Goal: Task Accomplishment & Management: Complete application form

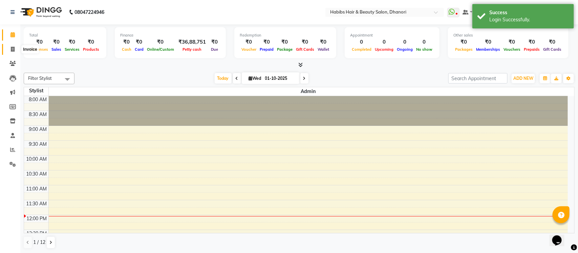
click at [8, 49] on span at bounding box center [13, 50] width 12 height 8
select select "4967"
select select "service"
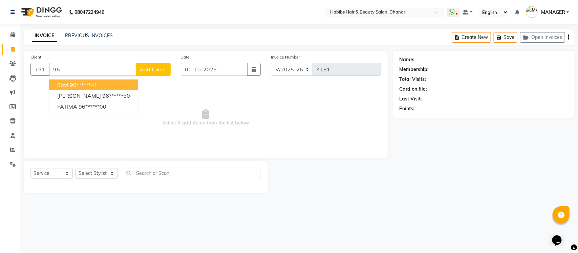
type input "9"
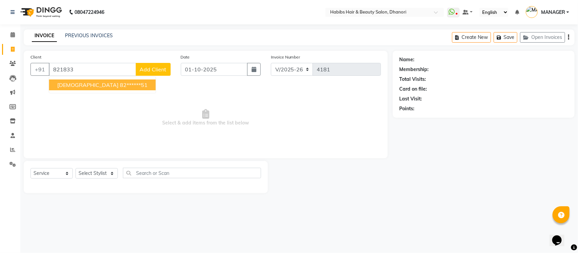
click at [120, 83] on ngb-highlight "82******51" at bounding box center [134, 85] width 28 height 7
type input "82******51"
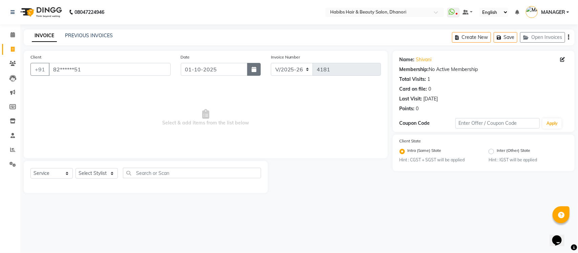
click at [250, 71] on button "button" at bounding box center [254, 69] width 14 height 13
select select "10"
select select "2025"
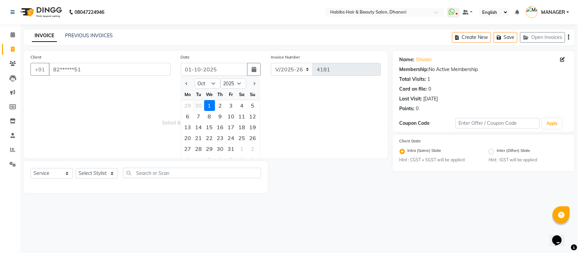
click at [200, 104] on div "30" at bounding box center [198, 105] width 11 height 11
type input "30-09-2025"
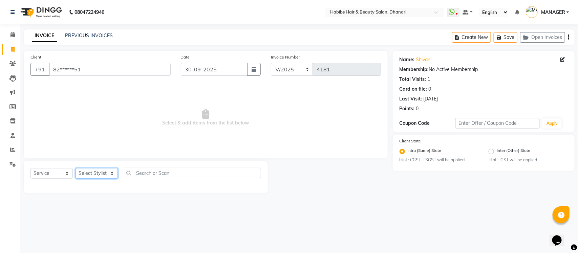
click at [106, 172] on select "Select Stylist Admin [PERSON_NAME] [PERSON_NAME] MANAGER [PERSON_NAME] [PERSON_…" at bounding box center [96, 173] width 42 height 10
select select "41588"
click at [75, 168] on select "Select Stylist Admin [PERSON_NAME] [PERSON_NAME] MANAGER [PERSON_NAME] [PERSON_…" at bounding box center [96, 173] width 42 height 10
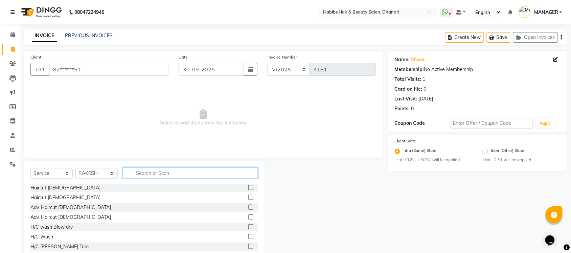
click at [156, 173] on input "text" at bounding box center [190, 173] width 135 height 10
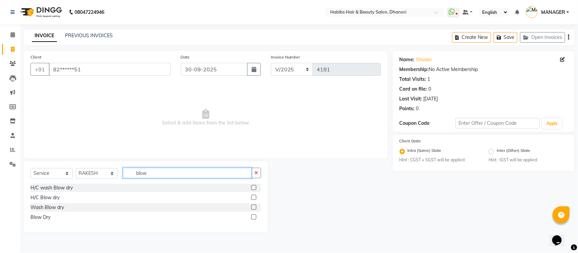
type input "blow"
click at [252, 198] on label at bounding box center [253, 197] width 5 height 5
click at [252, 198] on input "checkbox" at bounding box center [253, 198] width 4 height 4
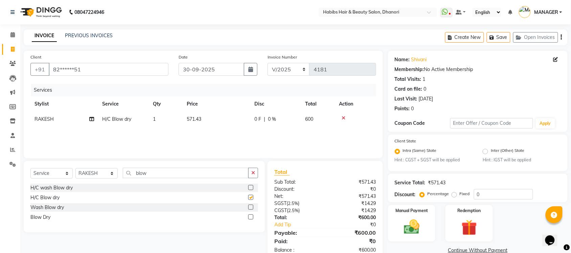
checkbox input "false"
click at [205, 115] on td "571.43" at bounding box center [217, 119] width 68 height 15
select select "41588"
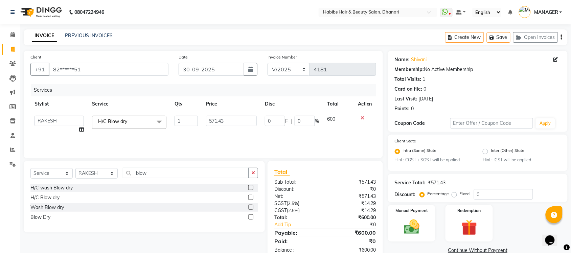
click at [205, 115] on td "571.43" at bounding box center [231, 125] width 59 height 26
click at [220, 120] on input "571.43" at bounding box center [231, 121] width 51 height 10
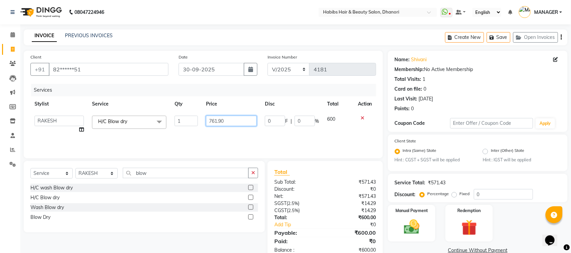
type input "761.904"
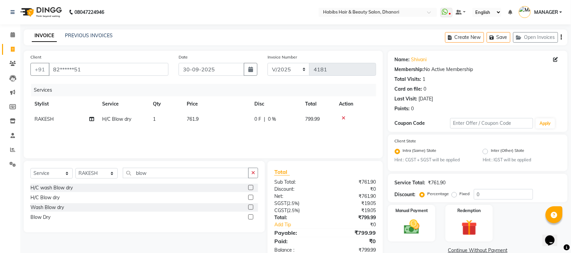
click at [243, 138] on div "Services Stylist Service Qty Price Disc Total Action RAKESH H/C Blow dry 1 761.…" at bounding box center [203, 118] width 346 height 68
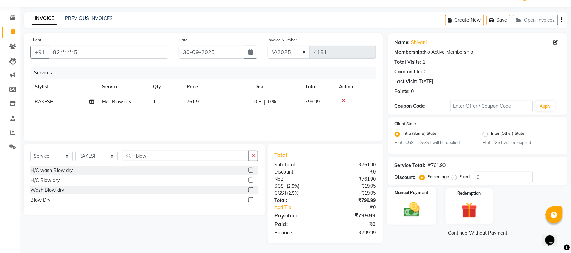
click at [410, 205] on img at bounding box center [412, 210] width 26 height 19
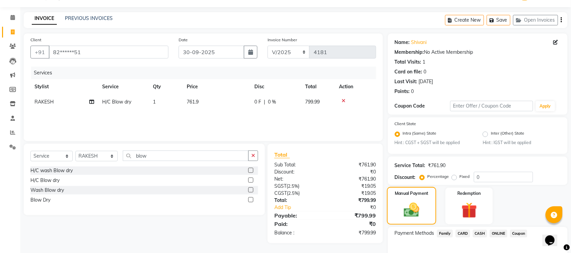
scroll to position [55, 0]
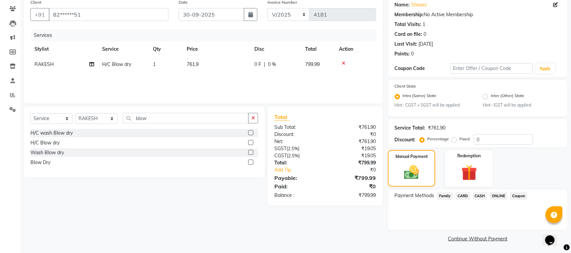
click at [497, 195] on span "ONLINE" at bounding box center [499, 196] width 18 height 8
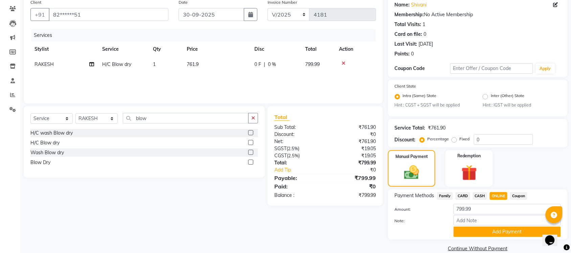
scroll to position [64, 0]
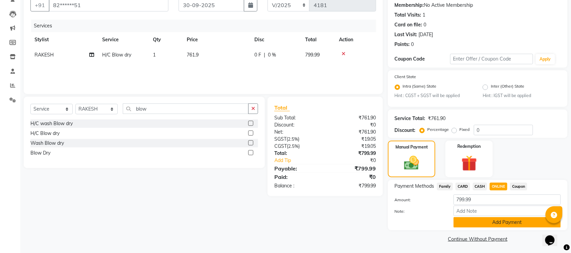
click at [507, 218] on button "Add Payment" at bounding box center [507, 222] width 107 height 10
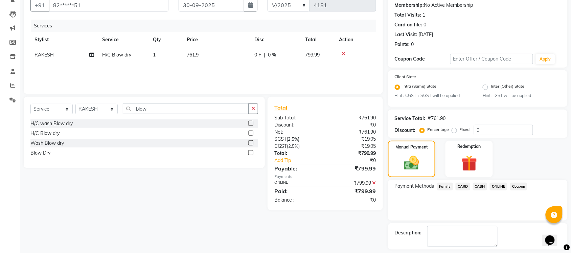
scroll to position [93, 0]
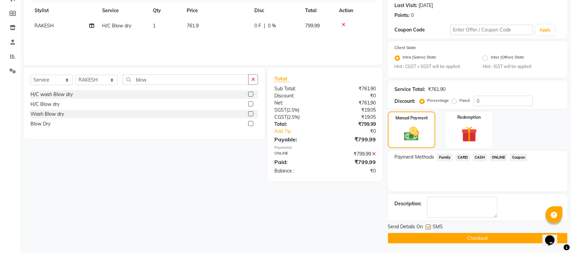
click at [498, 241] on button "Checkout" at bounding box center [478, 238] width 180 height 10
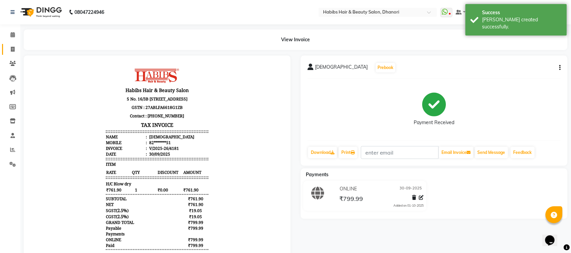
click at [4, 46] on link "Invoice" at bounding box center [10, 49] width 16 height 11
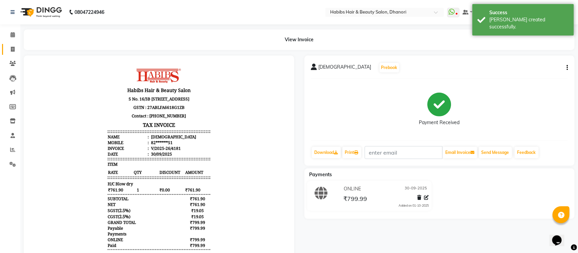
select select "4967"
select select "service"
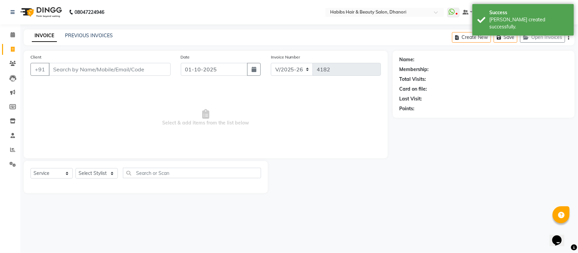
click at [66, 64] on input "Client" at bounding box center [110, 69] width 122 height 13
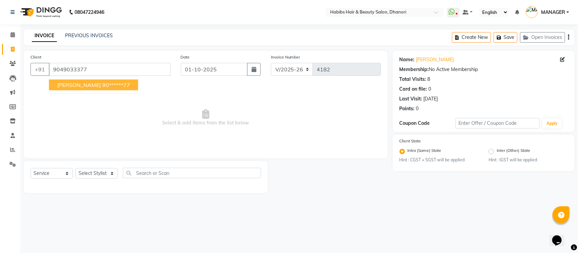
click at [76, 85] on span "[PERSON_NAME]" at bounding box center [79, 85] width 44 height 7
type input "90******77"
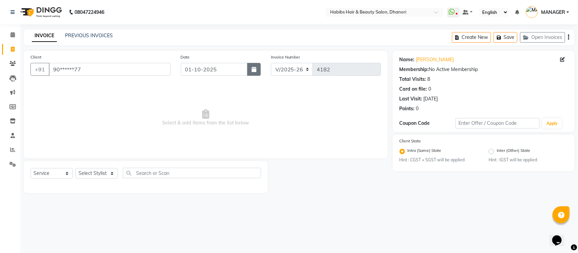
click at [254, 71] on icon "button" at bounding box center [253, 69] width 5 height 5
select select "10"
select select "2025"
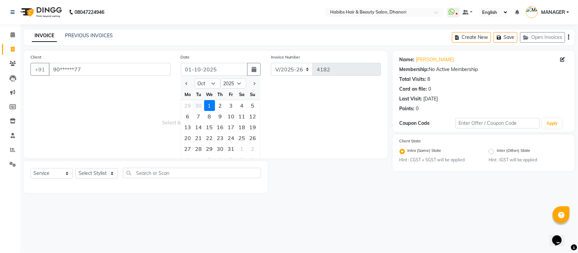
click at [198, 107] on div "30" at bounding box center [198, 105] width 11 height 11
type input "30-09-2025"
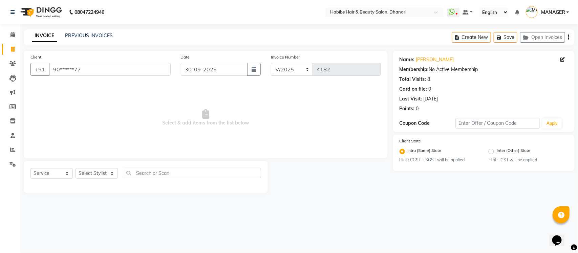
click at [93, 180] on div "Select Service Product Membership Package Voucher Prepaid Gift Card Select Styl…" at bounding box center [145, 176] width 230 height 16
click at [92, 174] on select "Select Stylist Admin [PERSON_NAME] [PERSON_NAME] MANAGER [PERSON_NAME] [PERSON_…" at bounding box center [96, 173] width 42 height 10
select select "31280"
click at [75, 168] on select "Select Stylist Admin [PERSON_NAME] [PERSON_NAME] MANAGER [PERSON_NAME] [PERSON_…" at bounding box center [96, 173] width 42 height 10
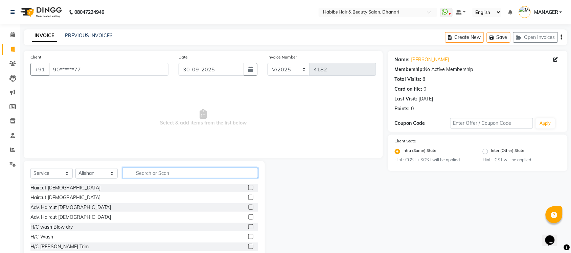
click at [185, 174] on input "text" at bounding box center [190, 173] width 135 height 10
click at [248, 185] on label at bounding box center [250, 187] width 5 height 5
click at [248, 186] on input "checkbox" at bounding box center [250, 188] width 4 height 4
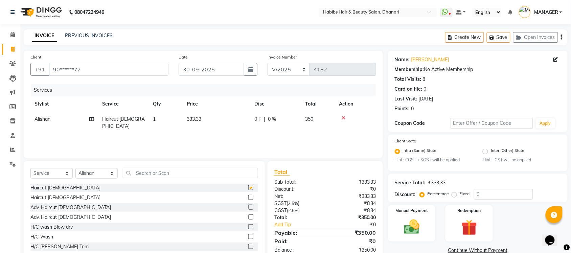
checkbox input "false"
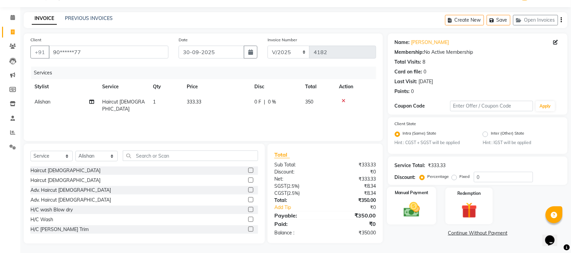
click at [402, 197] on div "Manual Payment" at bounding box center [411, 206] width 49 height 38
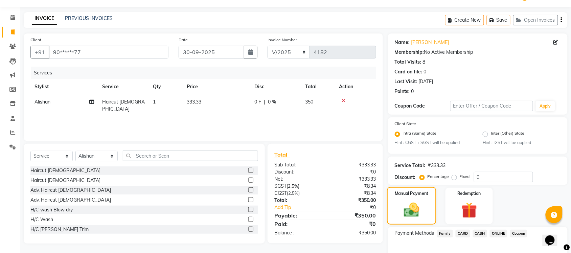
scroll to position [55, 0]
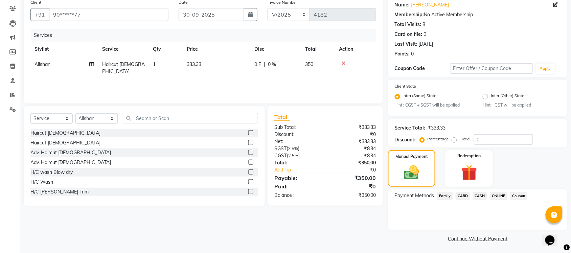
click at [492, 198] on span "ONLINE" at bounding box center [499, 196] width 18 height 8
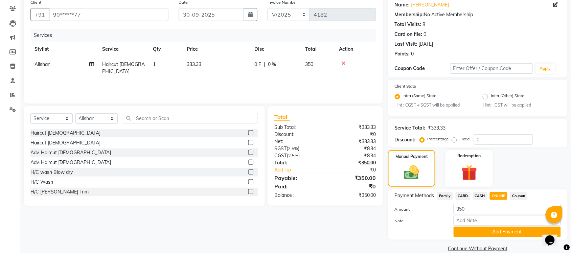
scroll to position [64, 0]
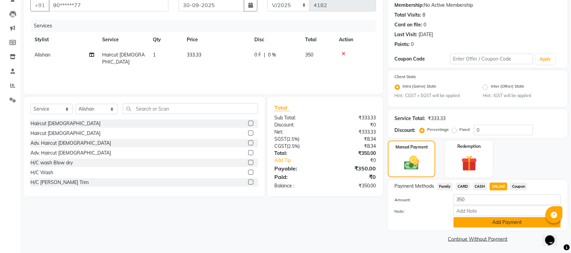
click at [504, 217] on button "Add Payment" at bounding box center [507, 222] width 107 height 10
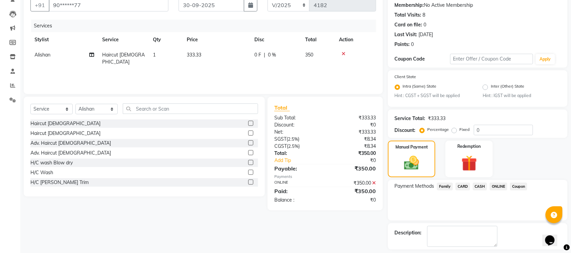
scroll to position [93, 0]
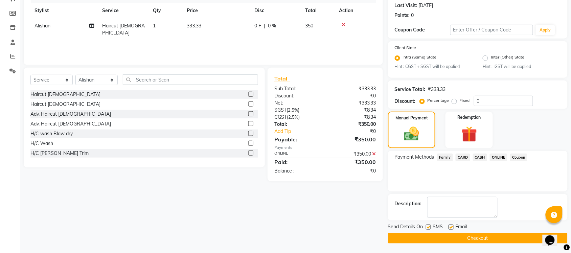
click at [495, 236] on button "Checkout" at bounding box center [478, 238] width 180 height 10
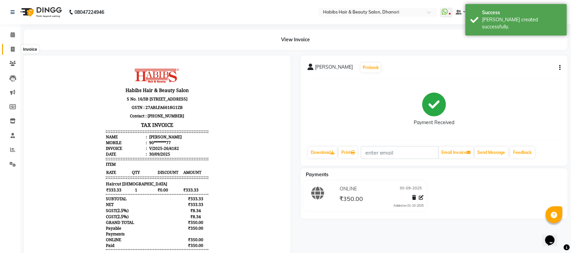
click at [9, 50] on span at bounding box center [13, 50] width 12 height 8
select select "service"
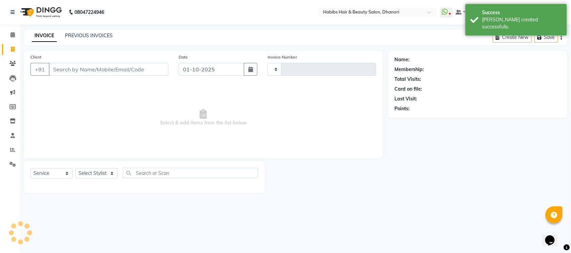
type input "4183"
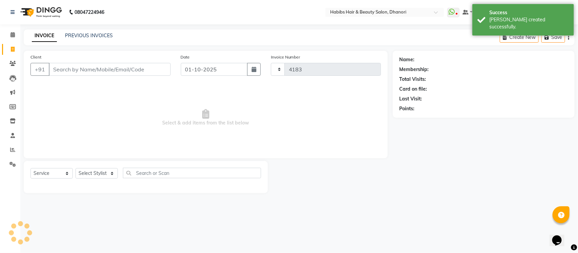
select select "4967"
click at [7, 66] on span at bounding box center [13, 64] width 12 height 8
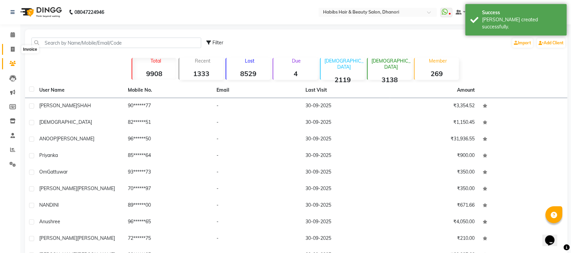
click at [9, 46] on span at bounding box center [13, 50] width 12 height 8
select select "4967"
select select "service"
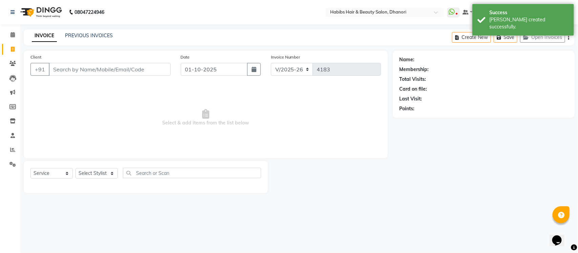
click at [78, 70] on input "Client" at bounding box center [110, 69] width 122 height 13
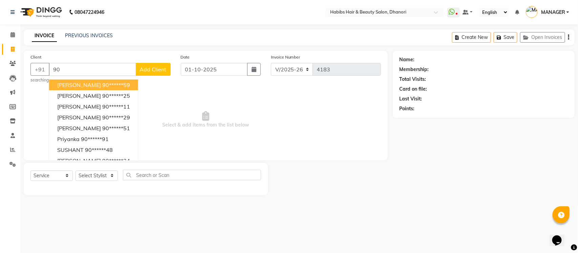
type input "9"
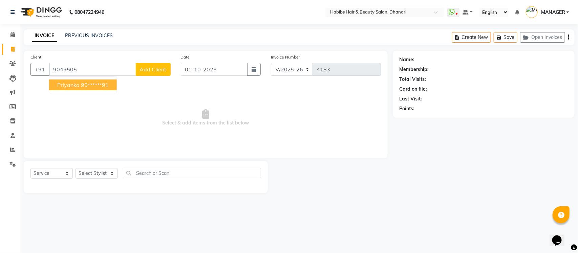
click at [73, 86] on span "Priyanka" at bounding box center [68, 85] width 22 height 7
type input "90******91"
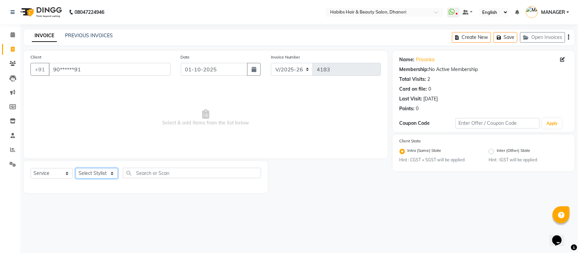
click at [88, 173] on select "Select Stylist Admin [PERSON_NAME] [PERSON_NAME] MANAGER [PERSON_NAME] [PERSON_…" at bounding box center [96, 173] width 42 height 10
select select "86440"
click at [75, 168] on select "Select Stylist Admin [PERSON_NAME] [PERSON_NAME] MANAGER [PERSON_NAME] [PERSON_…" at bounding box center [96, 173] width 42 height 10
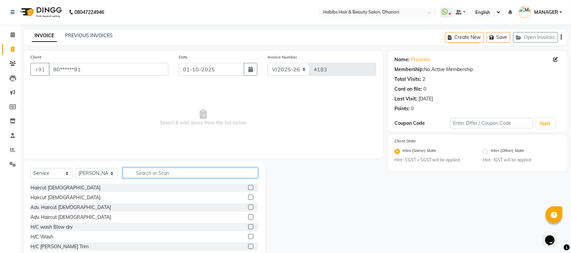
click at [192, 174] on input "text" at bounding box center [190, 173] width 135 height 10
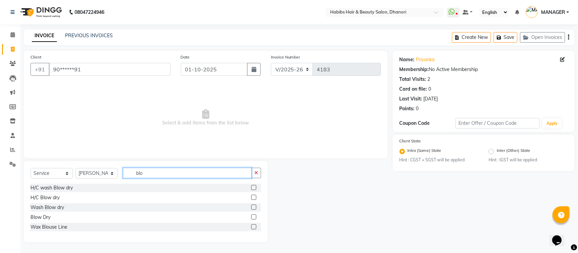
type input "blo"
click at [253, 197] on label at bounding box center [253, 197] width 5 height 5
click at [253, 197] on input "checkbox" at bounding box center [253, 198] width 4 height 4
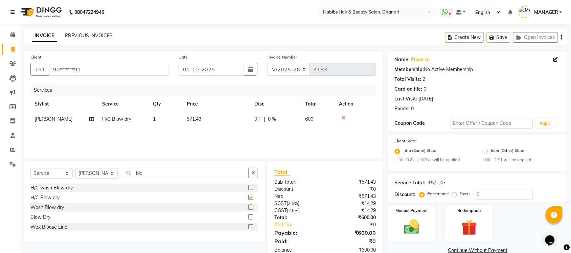
checkbox input "false"
click at [196, 122] on td "571.43" at bounding box center [217, 119] width 68 height 15
select select "86440"
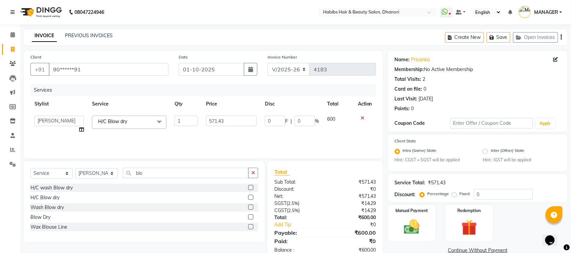
click at [196, 122] on input "1" at bounding box center [186, 121] width 23 height 10
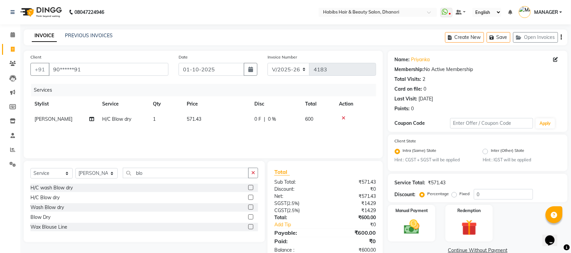
click at [226, 120] on td "571.43" at bounding box center [217, 119] width 68 height 15
select select "86440"
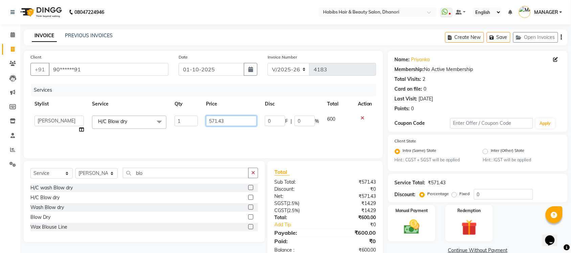
click at [226, 120] on input "571.43" at bounding box center [231, 121] width 51 height 10
type input "666.666"
click at [231, 143] on div "Services Stylist Service Qty Price Disc Total Action Admin [PERSON_NAME] [PERSO…" at bounding box center [203, 118] width 346 height 68
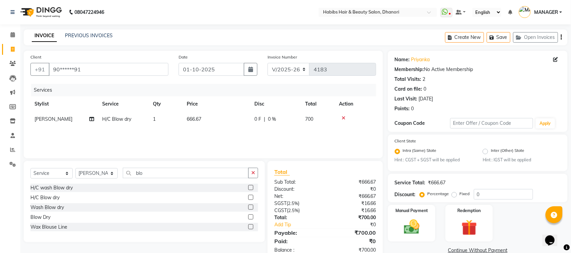
scroll to position [17, 0]
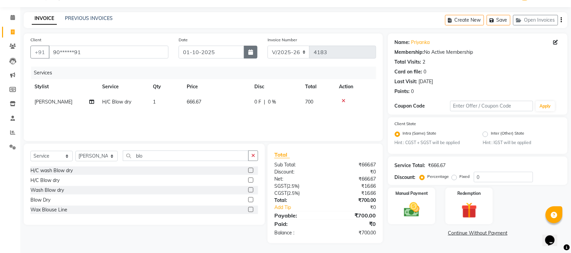
click at [250, 54] on icon "button" at bounding box center [250, 51] width 5 height 5
select select "10"
select select "2025"
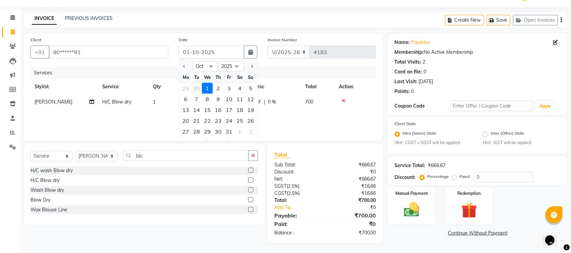
click at [197, 88] on div "30" at bounding box center [196, 88] width 11 height 11
type input "30-09-2025"
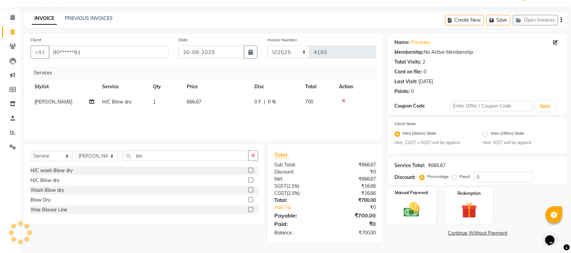
click at [420, 205] on img at bounding box center [412, 210] width 26 height 19
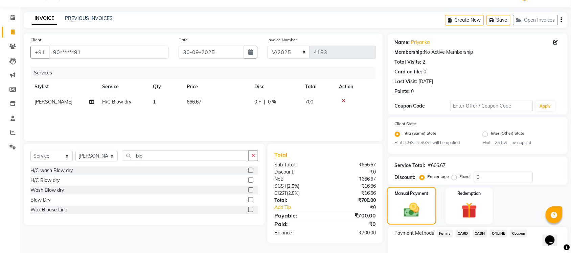
scroll to position [55, 0]
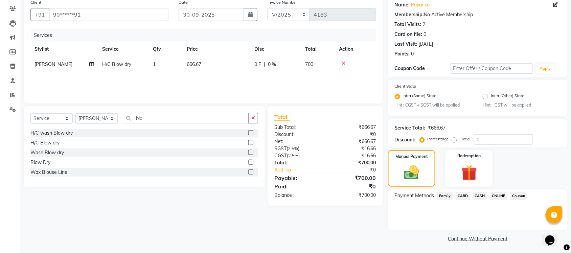
click at [493, 195] on span "ONLINE" at bounding box center [499, 196] width 18 height 8
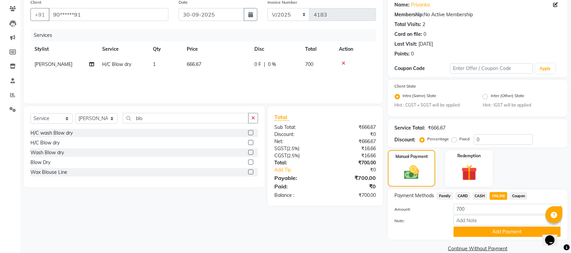
scroll to position [64, 0]
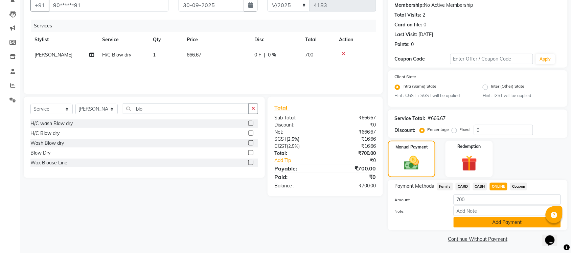
click at [486, 220] on button "Add Payment" at bounding box center [507, 222] width 107 height 10
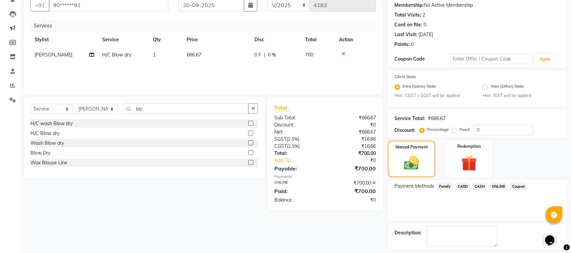
scroll to position [93, 0]
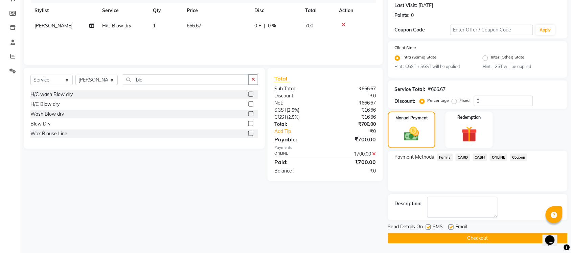
click at [481, 239] on button "Checkout" at bounding box center [478, 238] width 180 height 10
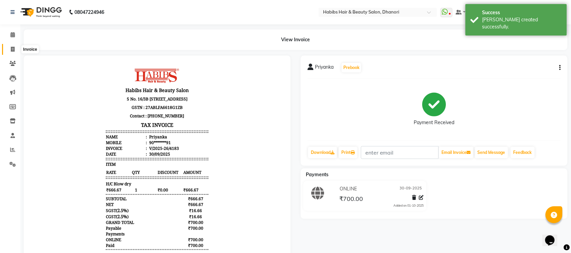
click at [7, 49] on span at bounding box center [13, 50] width 12 height 8
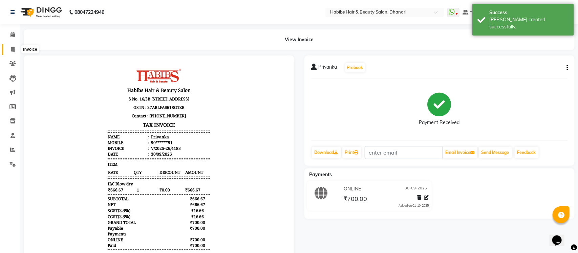
select select "4967"
select select "service"
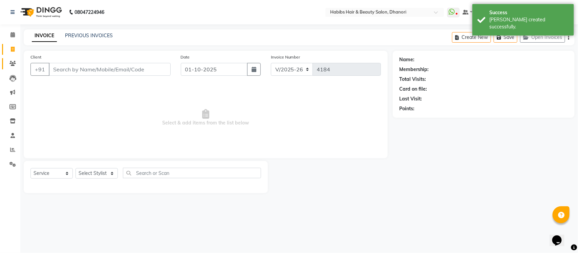
click at [10, 62] on icon at bounding box center [12, 63] width 6 height 5
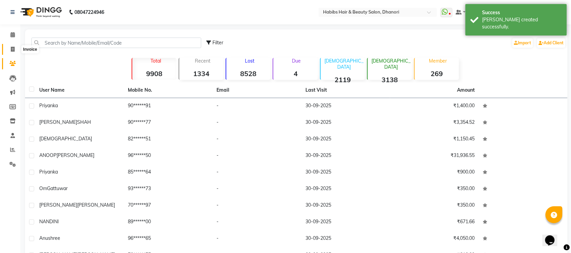
click at [10, 50] on span at bounding box center [13, 50] width 12 height 8
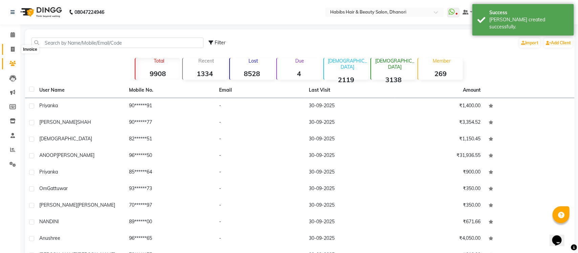
select select "4967"
select select "service"
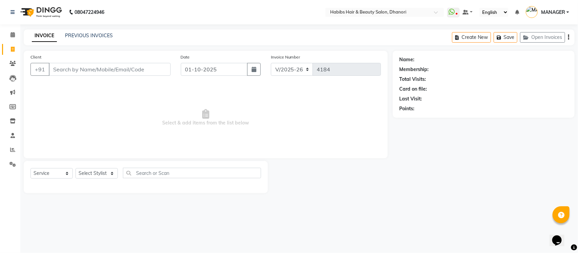
click at [80, 62] on div "Client +91" at bounding box center [100, 67] width 150 height 28
click at [81, 66] on input "Client" at bounding box center [110, 69] width 122 height 13
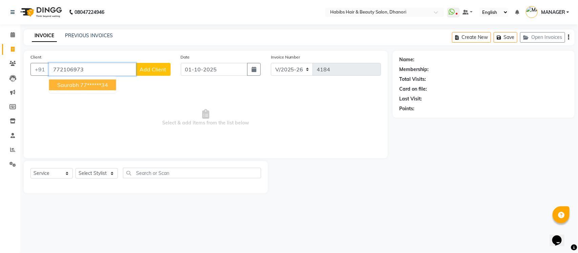
click at [80, 87] on ngb-highlight "77******34" at bounding box center [94, 85] width 28 height 7
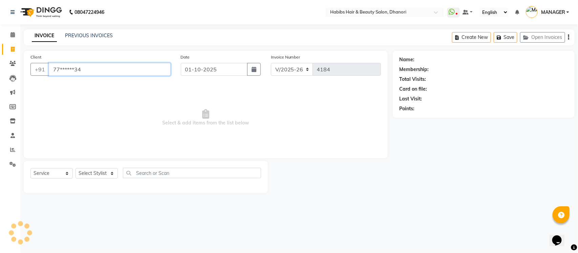
type input "77******34"
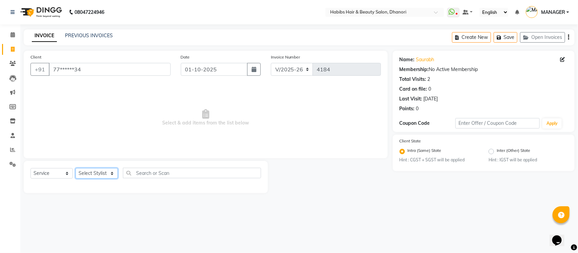
click at [90, 174] on select "Select Stylist Admin [PERSON_NAME] [PERSON_NAME] MANAGER [PERSON_NAME] [PERSON_…" at bounding box center [96, 173] width 42 height 10
select select "41588"
click at [75, 168] on select "Select Stylist Admin [PERSON_NAME] [PERSON_NAME] MANAGER [PERSON_NAME] [PERSON_…" at bounding box center [96, 173] width 42 height 10
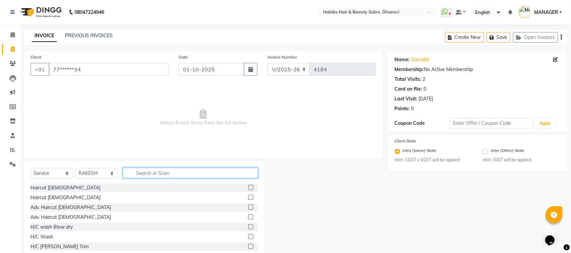
click at [147, 169] on input "text" at bounding box center [190, 173] width 135 height 10
type input "e"
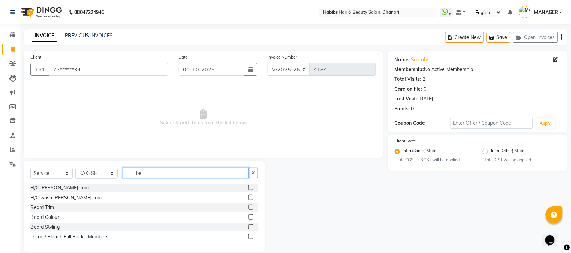
type input "be"
click at [251, 209] on label at bounding box center [250, 207] width 5 height 5
click at [251, 209] on input "checkbox" at bounding box center [250, 207] width 4 height 4
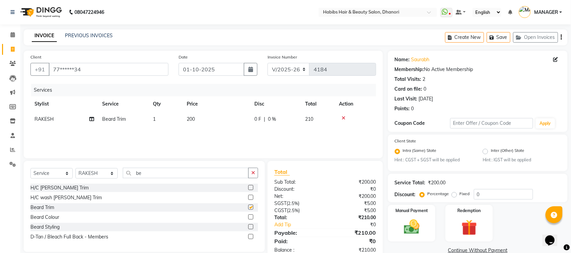
checkbox input "false"
click at [253, 71] on icon "button" at bounding box center [250, 69] width 5 height 5
select select "10"
select select "2025"
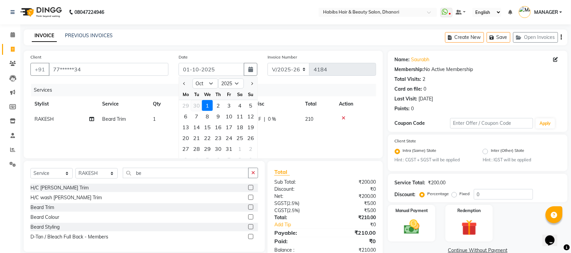
click at [196, 104] on div "30" at bounding box center [196, 105] width 11 height 11
type input "30-09-2025"
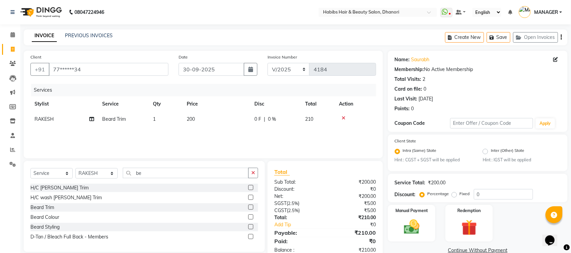
scroll to position [17, 0]
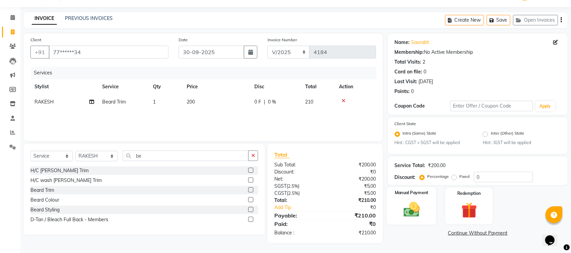
click at [424, 206] on img at bounding box center [412, 210] width 26 height 19
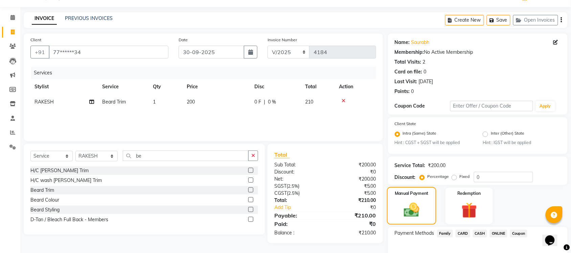
scroll to position [55, 0]
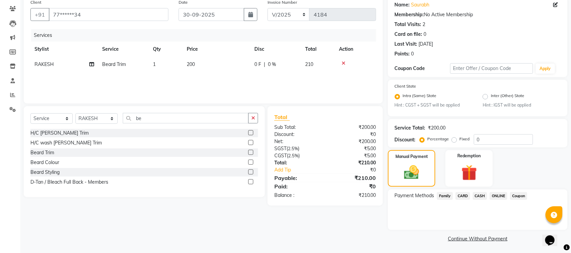
click at [500, 196] on span "ONLINE" at bounding box center [499, 196] width 18 height 8
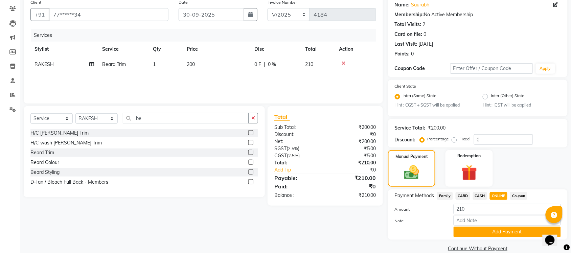
scroll to position [64, 0]
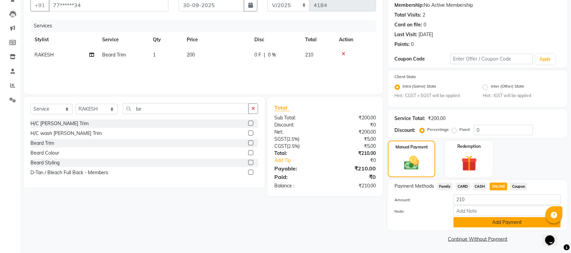
click at [488, 220] on button "Add Payment" at bounding box center [507, 222] width 107 height 10
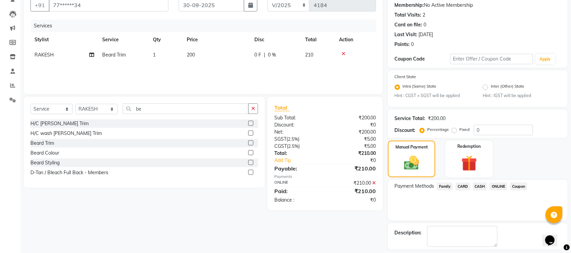
scroll to position [93, 0]
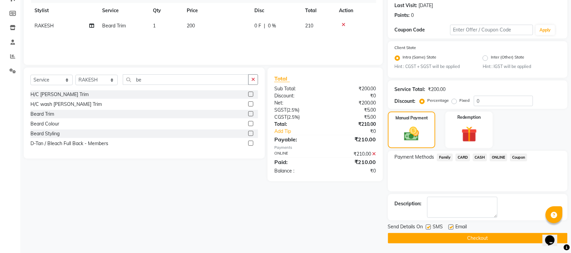
click at [486, 233] on button "Checkout" at bounding box center [478, 238] width 180 height 10
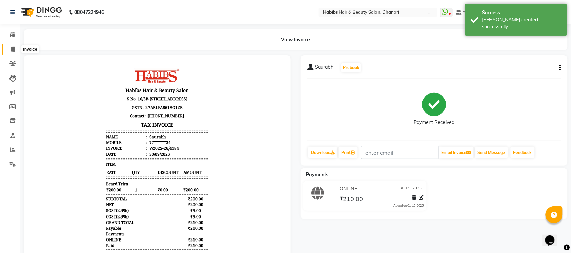
click at [12, 49] on icon at bounding box center [13, 49] width 4 height 5
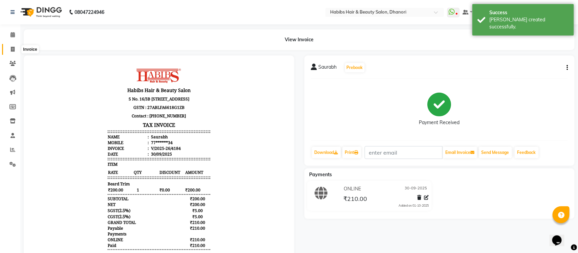
select select "4967"
select select "service"
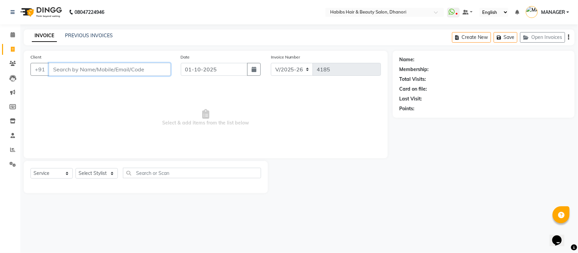
click at [103, 68] on input "Client" at bounding box center [110, 69] width 122 height 13
click at [13, 60] on span at bounding box center [13, 64] width 12 height 8
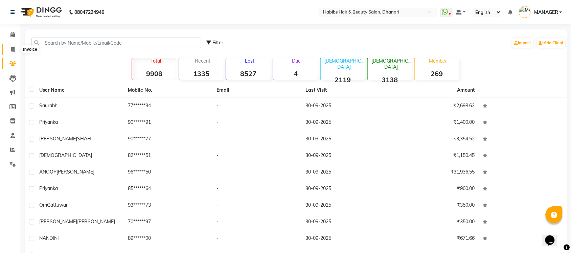
click at [11, 52] on span at bounding box center [13, 50] width 12 height 8
select select "4967"
select select "service"
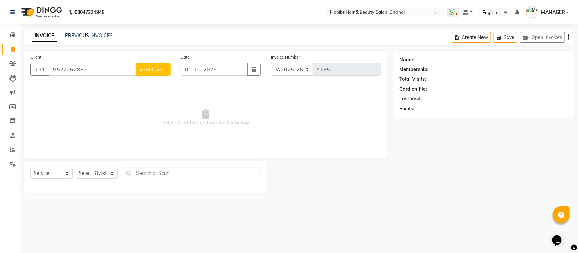
type input "9527262882"
click at [161, 70] on span "Add Client" at bounding box center [153, 69] width 27 height 7
select select "22"
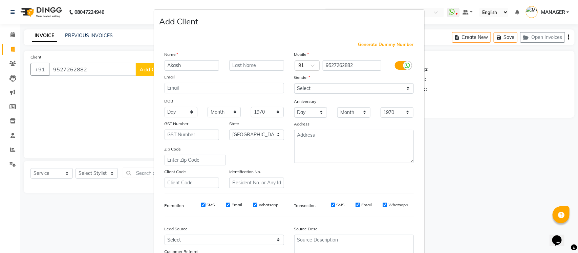
type input "Akash"
type input "[PERSON_NAME]"
click at [305, 89] on select "Select [DEMOGRAPHIC_DATA] [DEMOGRAPHIC_DATA] Other Prefer Not To Say" at bounding box center [353, 88] width 119 height 10
select select "[DEMOGRAPHIC_DATA]"
click at [294, 83] on select "Select [DEMOGRAPHIC_DATA] [DEMOGRAPHIC_DATA] Other Prefer Not To Say" at bounding box center [353, 88] width 119 height 10
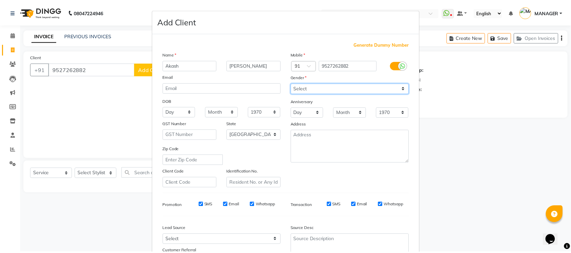
scroll to position [57, 0]
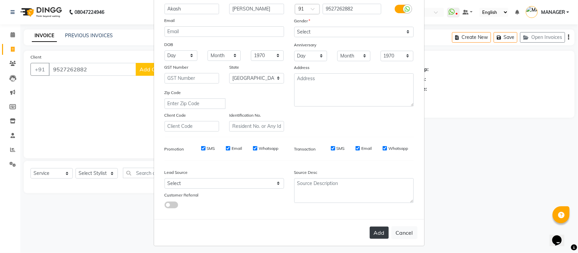
click at [372, 227] on button "Add" at bounding box center [379, 233] width 19 height 12
type input "95******82"
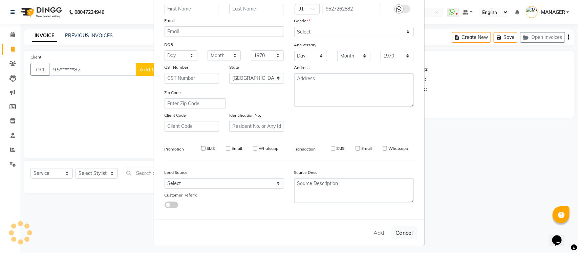
select select
select select "null"
select select
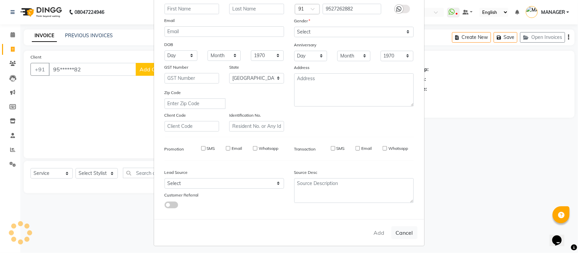
select select
checkbox input "false"
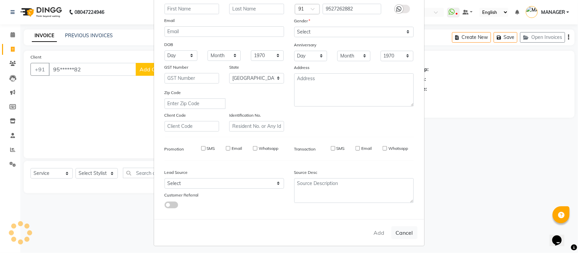
checkbox input "false"
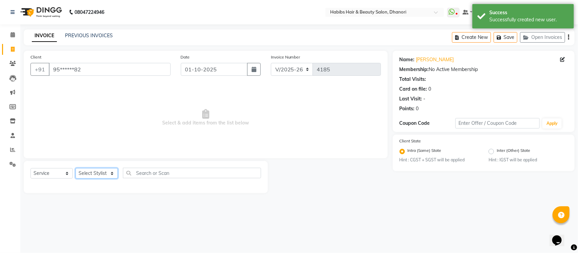
click at [101, 173] on select "Select Stylist Admin [PERSON_NAME] [PERSON_NAME] MANAGER [PERSON_NAME] [PERSON_…" at bounding box center [96, 173] width 42 height 10
select select "40478"
click at [75, 168] on select "Select Stylist Admin [PERSON_NAME] [PERSON_NAME] MANAGER [PERSON_NAME] [PERSON_…" at bounding box center [96, 173] width 42 height 10
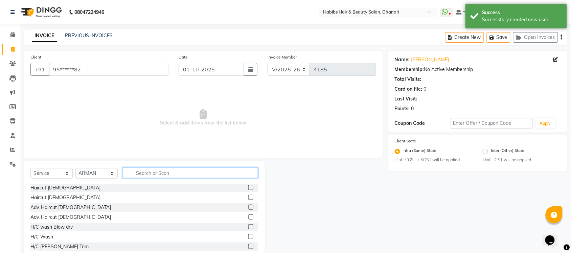
click at [182, 173] on input "text" at bounding box center [190, 173] width 135 height 10
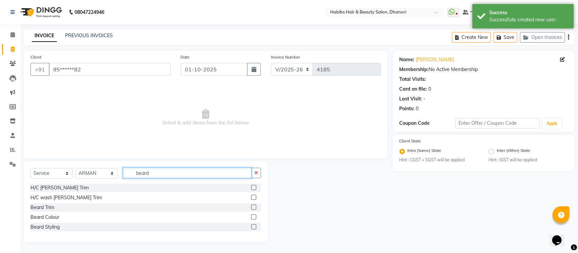
type input "beard"
click at [253, 186] on label at bounding box center [253, 187] width 5 height 5
click at [253, 186] on input "checkbox" at bounding box center [253, 188] width 4 height 4
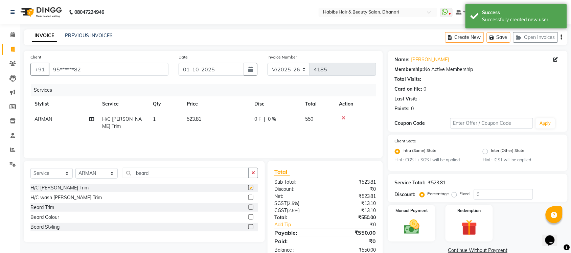
checkbox input "false"
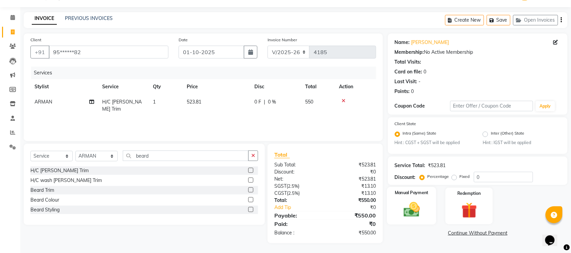
click at [425, 205] on img at bounding box center [412, 210] width 26 height 19
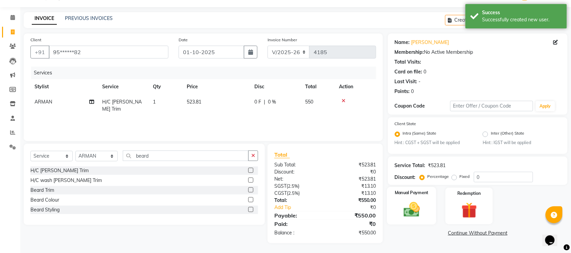
scroll to position [55, 0]
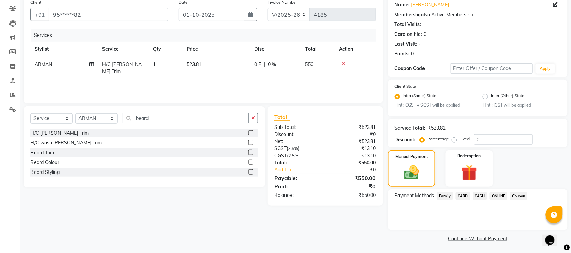
click at [493, 193] on span "ONLINE" at bounding box center [499, 196] width 18 height 8
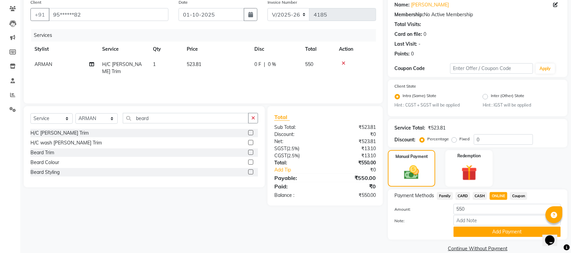
scroll to position [64, 0]
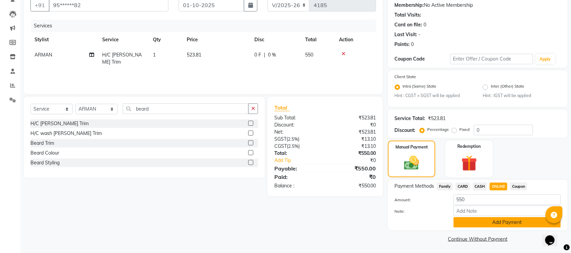
click at [480, 220] on button "Add Payment" at bounding box center [507, 222] width 107 height 10
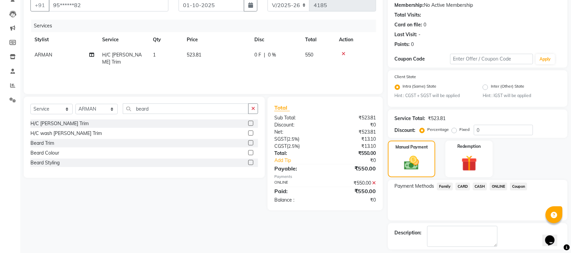
scroll to position [93, 0]
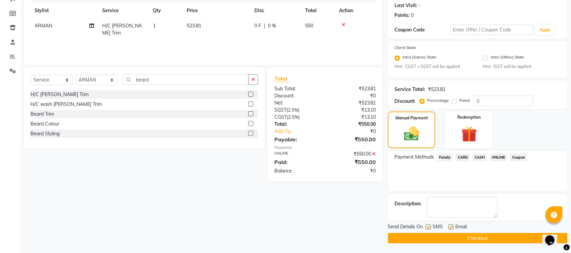
click at [471, 240] on button "Checkout" at bounding box center [478, 238] width 180 height 10
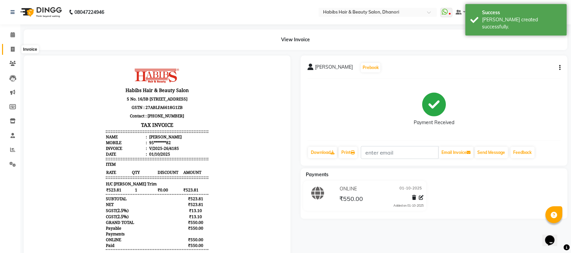
click at [7, 49] on span at bounding box center [13, 50] width 12 height 8
select select "4967"
select select "service"
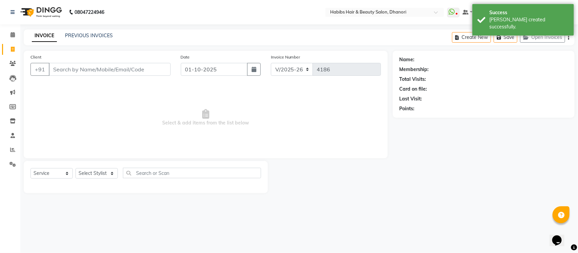
click at [110, 72] on input "Client" at bounding box center [110, 69] width 122 height 13
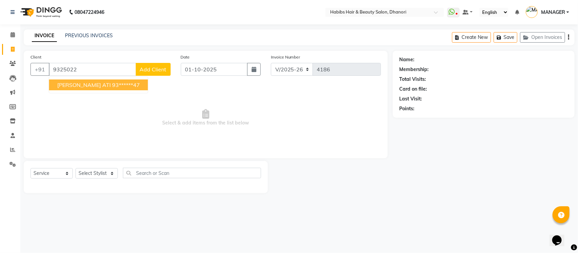
click at [116, 83] on ngb-highlight "93******47" at bounding box center [126, 85] width 28 height 7
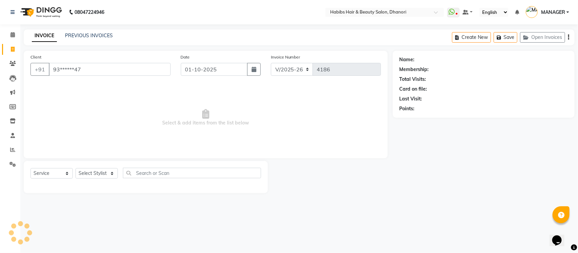
type input "93******47"
select select "1: Object"
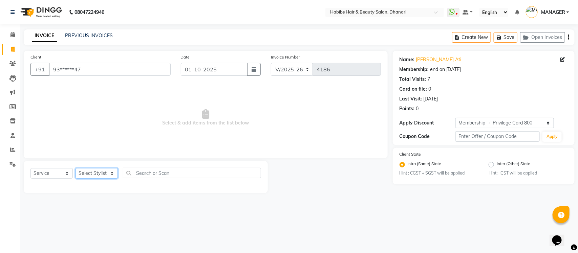
click at [99, 170] on select "Select Stylist Admin [PERSON_NAME] [PERSON_NAME] MANAGER [PERSON_NAME] [PERSON_…" at bounding box center [96, 173] width 42 height 10
select select "40478"
click at [75, 168] on select "Select Stylist Admin [PERSON_NAME] [PERSON_NAME] MANAGER [PERSON_NAME] [PERSON_…" at bounding box center [96, 173] width 42 height 10
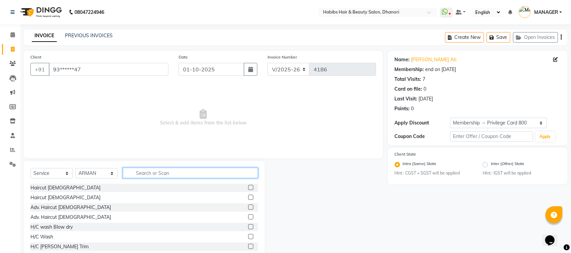
click at [176, 172] on input "text" at bounding box center [190, 173] width 135 height 10
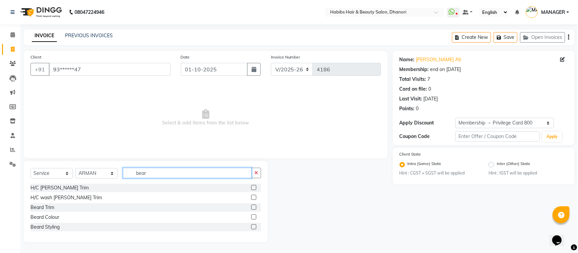
type input "bear"
click at [255, 196] on label at bounding box center [253, 197] width 5 height 5
click at [255, 196] on input "checkbox" at bounding box center [253, 198] width 4 height 4
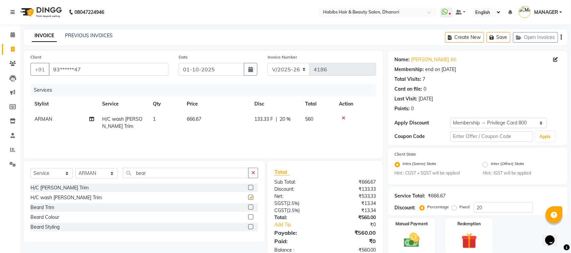
checkbox input "false"
click at [491, 202] on input "20" at bounding box center [503, 207] width 59 height 10
type input "2"
click at [460, 205] on label "Fixed" at bounding box center [465, 207] width 10 height 6
click at [456, 205] on input "Fixed" at bounding box center [455, 207] width 5 height 5
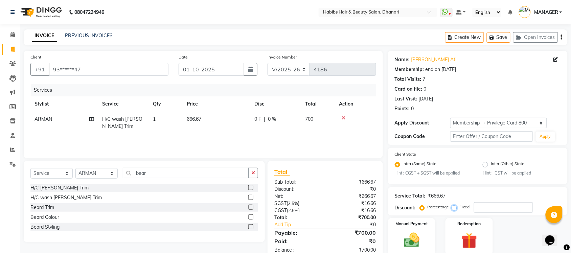
radio input "true"
click at [480, 203] on input "number" at bounding box center [503, 207] width 59 height 10
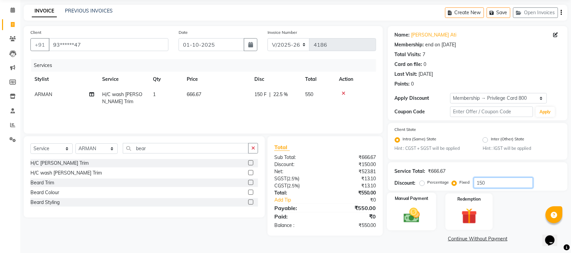
type input "150"
click at [420, 210] on img at bounding box center [412, 215] width 26 height 19
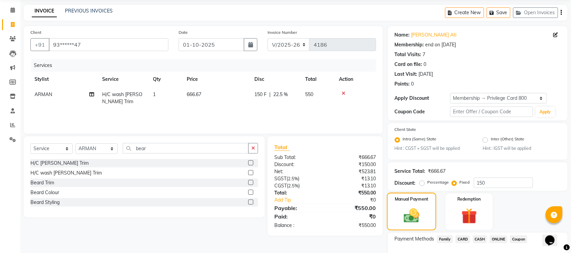
scroll to position [68, 0]
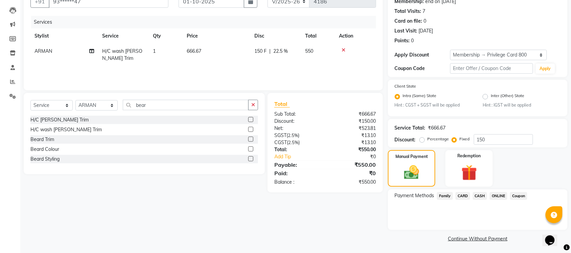
click at [496, 197] on span "ONLINE" at bounding box center [499, 196] width 18 height 8
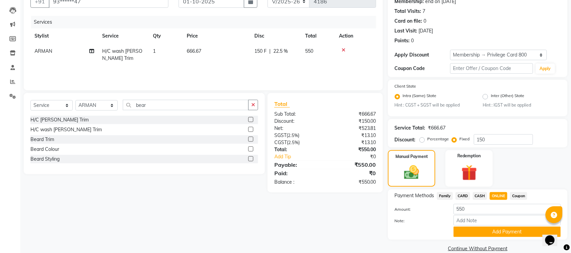
scroll to position [78, 0]
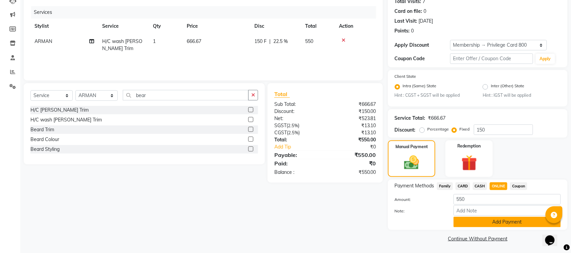
click at [492, 222] on button "Add Payment" at bounding box center [507, 222] width 107 height 10
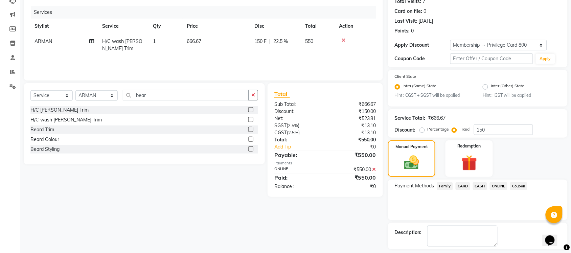
scroll to position [107, 0]
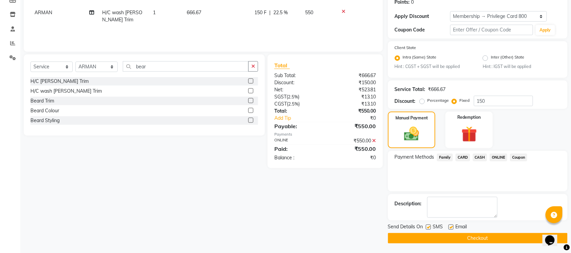
click at [485, 246] on main "INVOICE PREVIOUS INVOICES Create New Save Open Invoices Client +91 93******47 D…" at bounding box center [295, 88] width 551 height 331
click at [484, 241] on button "Checkout" at bounding box center [478, 238] width 180 height 10
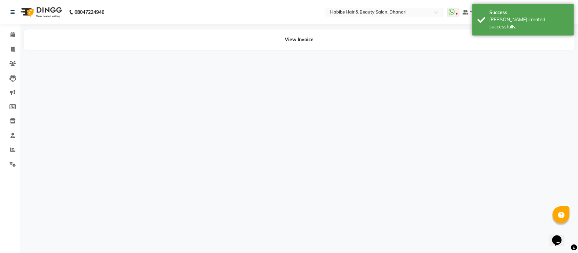
drag, startPoint x: 484, startPoint y: 241, endPoint x: 492, endPoint y: 235, distance: 9.4
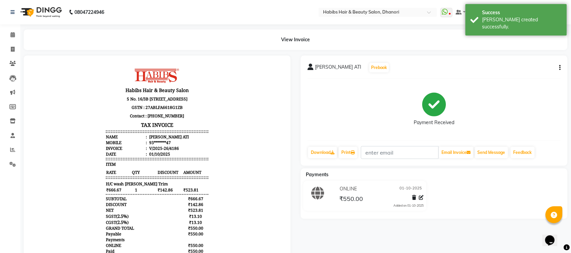
click at [492, 235] on div "[PERSON_NAME] ATI Prebook Payment Received Download Print Email Invoice Send Me…" at bounding box center [434, 170] width 277 height 230
